Goal: Transaction & Acquisition: Purchase product/service

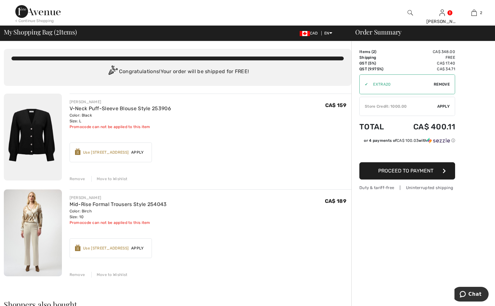
click at [80, 181] on div "Remove" at bounding box center [78, 179] width 16 height 6
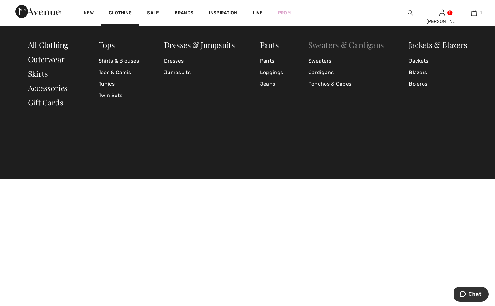
click at [318, 43] on link "Sweaters & Cardigans" at bounding box center [346, 45] width 76 height 10
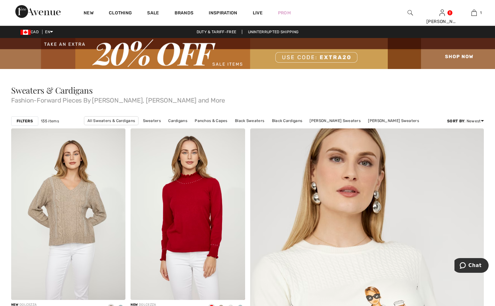
click at [28, 116] on div "Filters" at bounding box center [24, 121] width 27 height 10
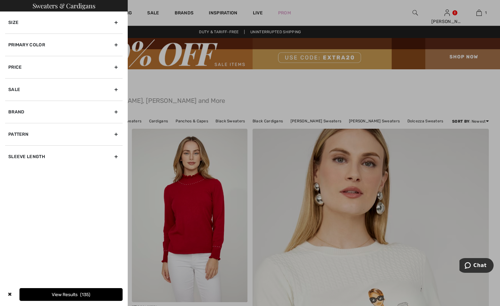
click at [41, 52] on div "Primary Color" at bounding box center [63, 45] width 117 height 22
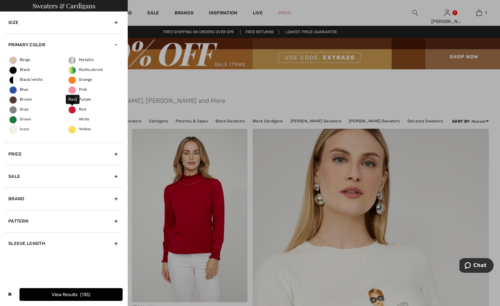
click at [75, 109] on span "Red" at bounding box center [78, 109] width 18 height 4
click at [0, 0] on input "Red" at bounding box center [0, 0] width 0 height 0
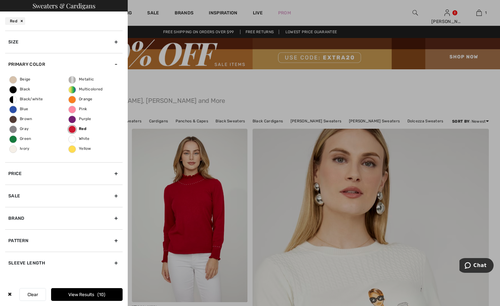
click at [104, 296] on span "10" at bounding box center [101, 294] width 8 height 5
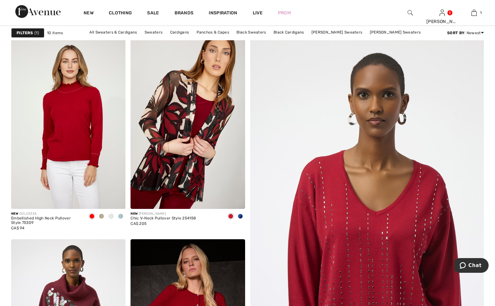
scroll to position [32, 0]
